Goal: Transaction & Acquisition: Subscribe to service/newsletter

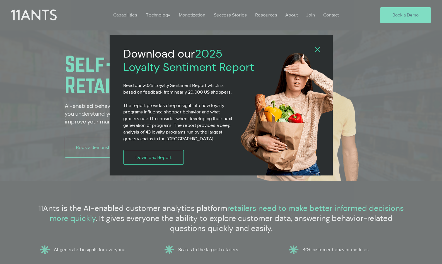
click at [319, 47] on icon "Back to site" at bounding box center [317, 49] width 5 height 5
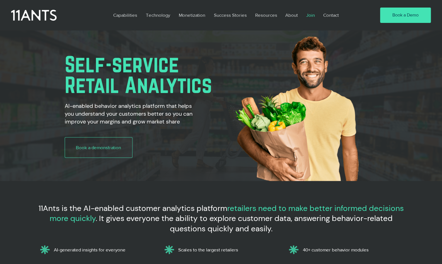
click at [314, 15] on p "Join" at bounding box center [310, 15] width 14 height 13
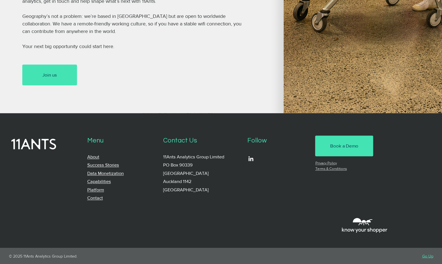
scroll to position [434, 0]
click at [59, 78] on link "Join us" at bounding box center [49, 74] width 55 height 21
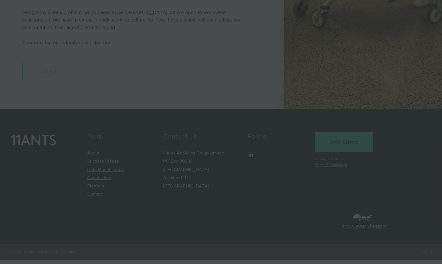
scroll to position [0, 0]
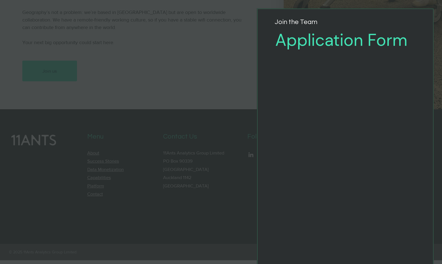
click at [249, 33] on div "Application Form" at bounding box center [221, 132] width 442 height 264
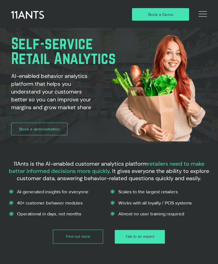
scroll to position [0, 435]
